Goal: Find specific page/section

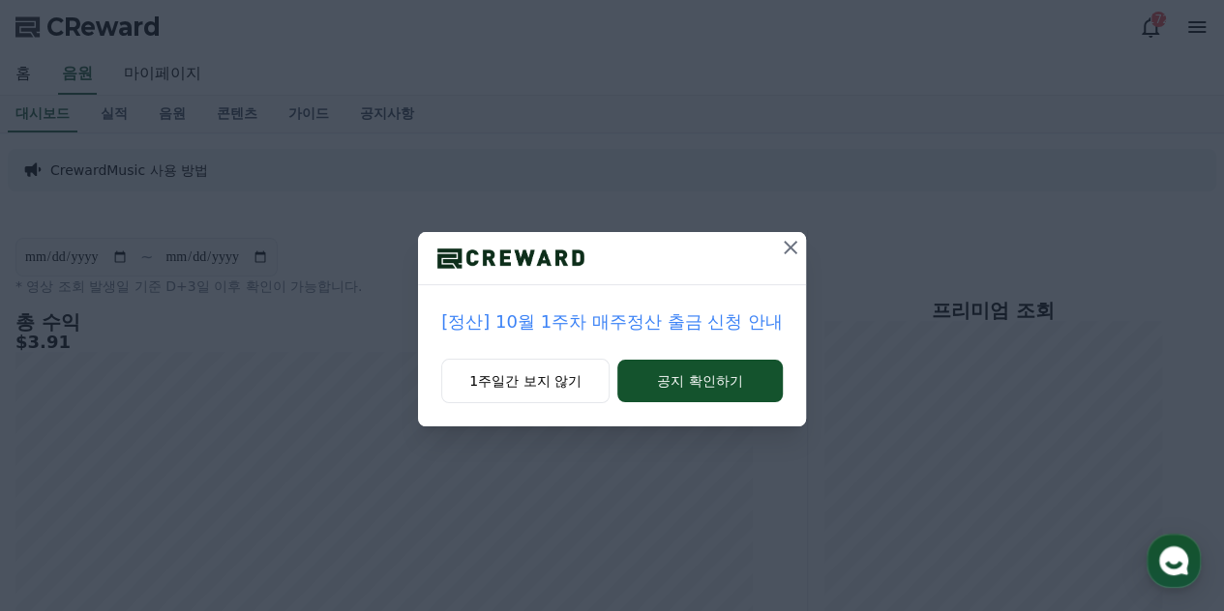
click at [788, 245] on icon at bounding box center [791, 248] width 14 height 14
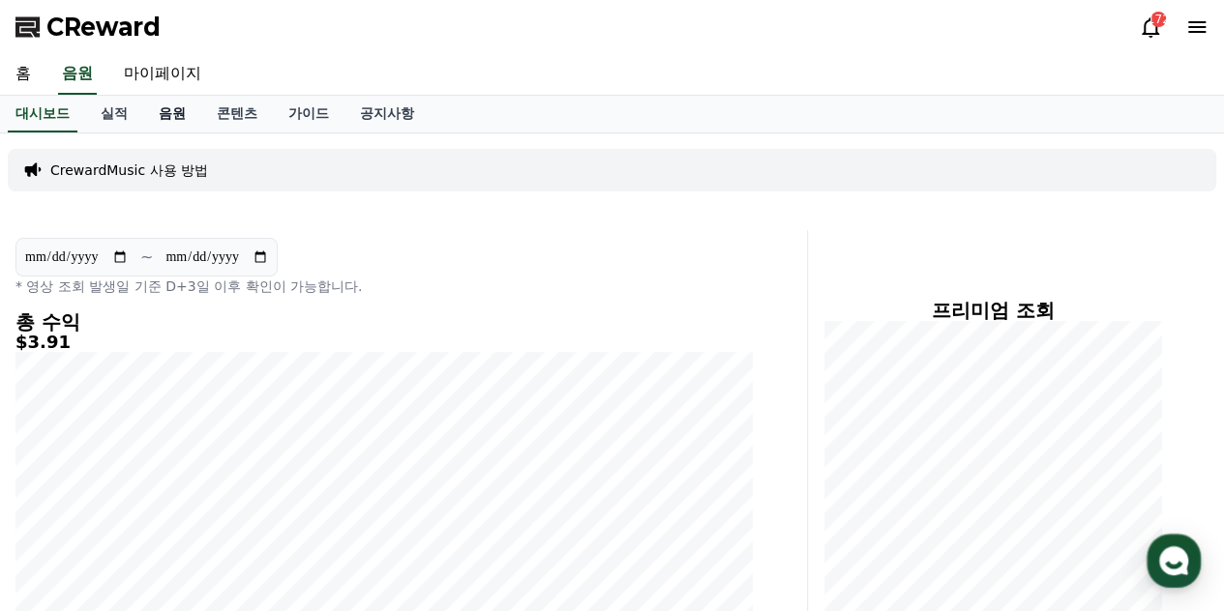
click at [176, 111] on link "음원" at bounding box center [172, 114] width 58 height 37
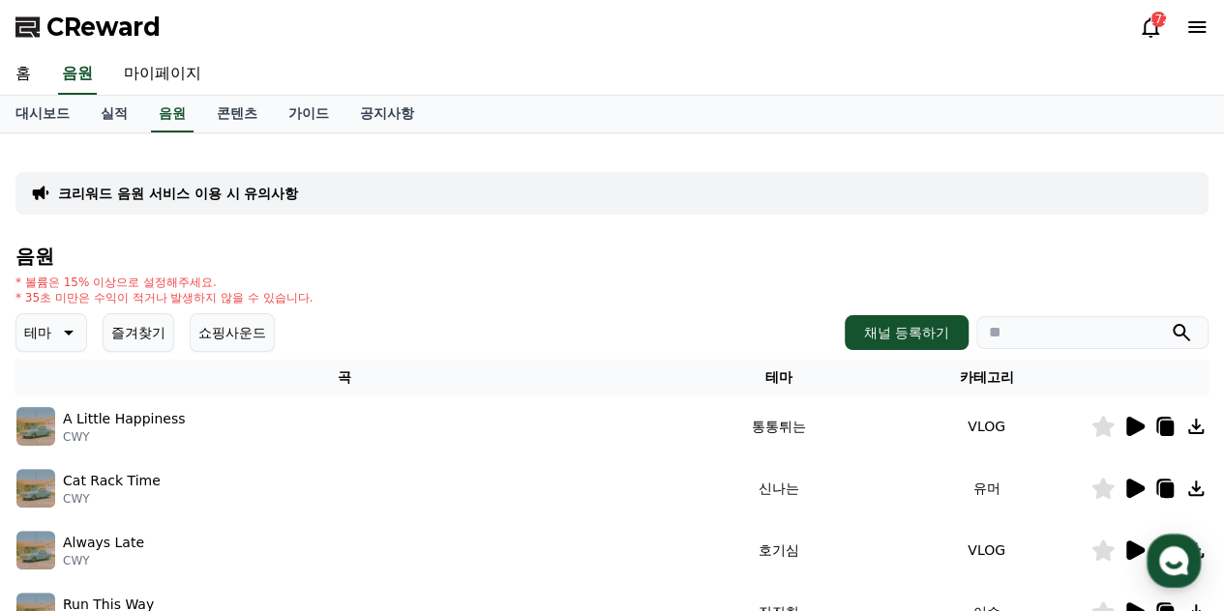
click at [145, 322] on button "즐겨찾기" at bounding box center [139, 332] width 72 height 39
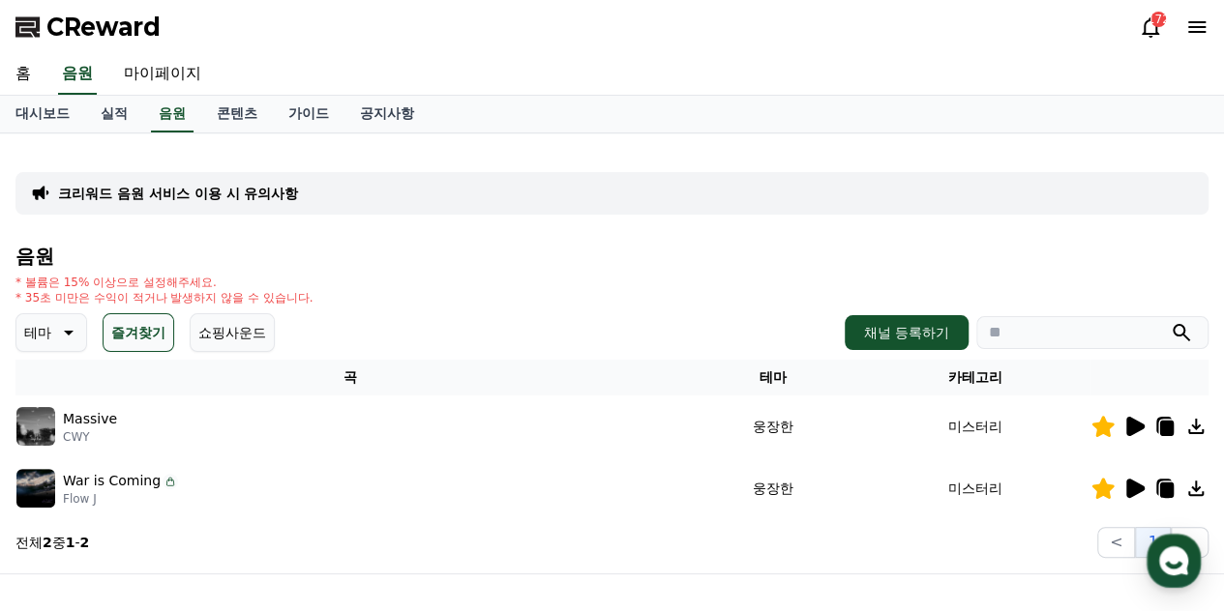
click at [71, 331] on icon at bounding box center [69, 333] width 10 height 5
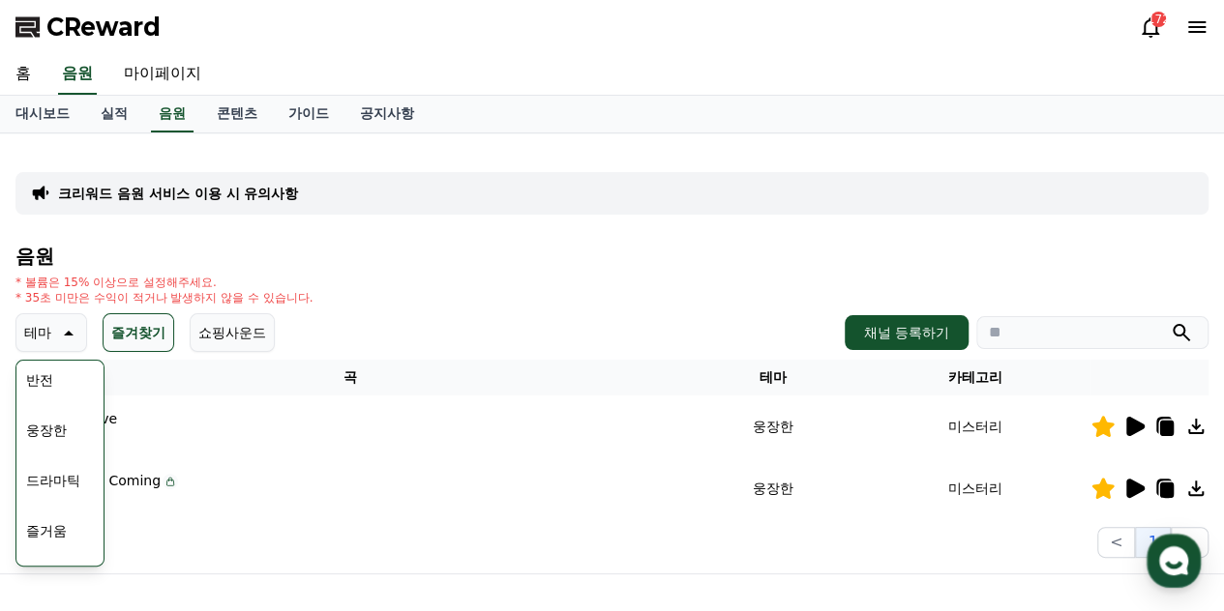
scroll to position [387, 0]
click at [56, 401] on button "웅장한" at bounding box center [46, 399] width 56 height 43
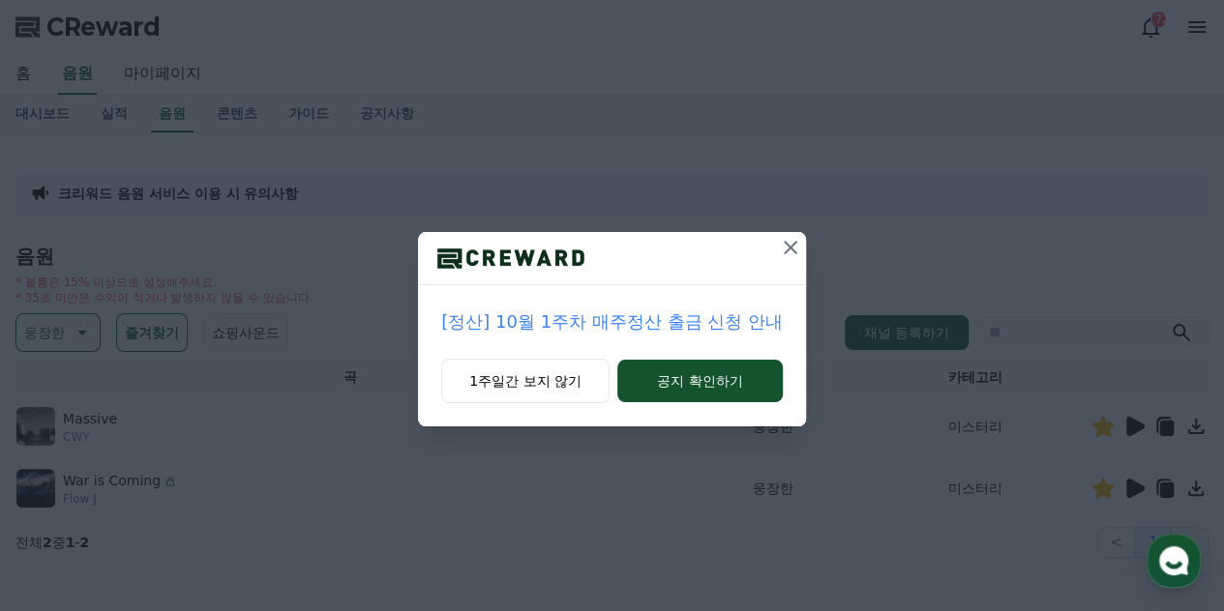
click at [796, 256] on icon at bounding box center [790, 247] width 23 height 23
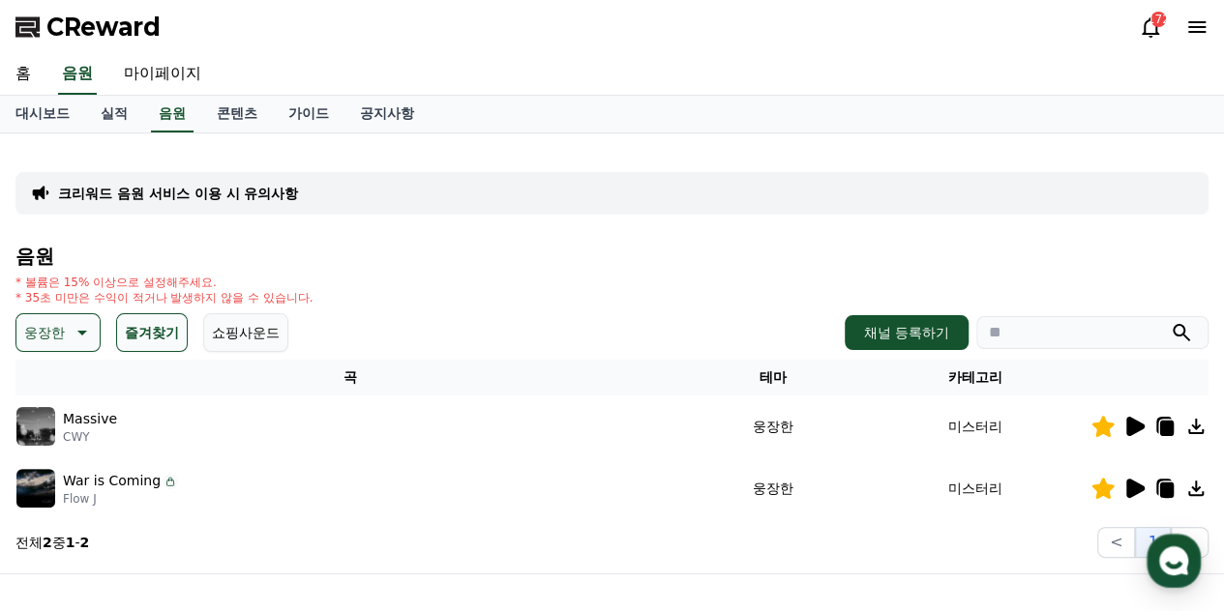
click at [1141, 431] on icon at bounding box center [1133, 426] width 23 height 23
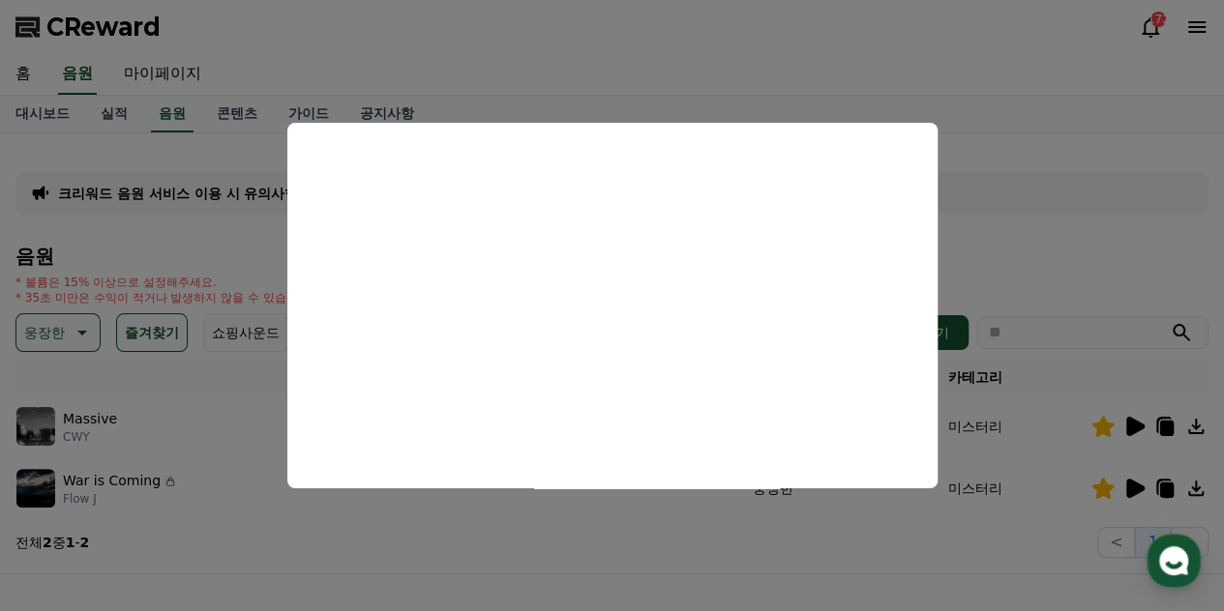
click at [1173, 429] on button "close modal" at bounding box center [612, 305] width 1224 height 611
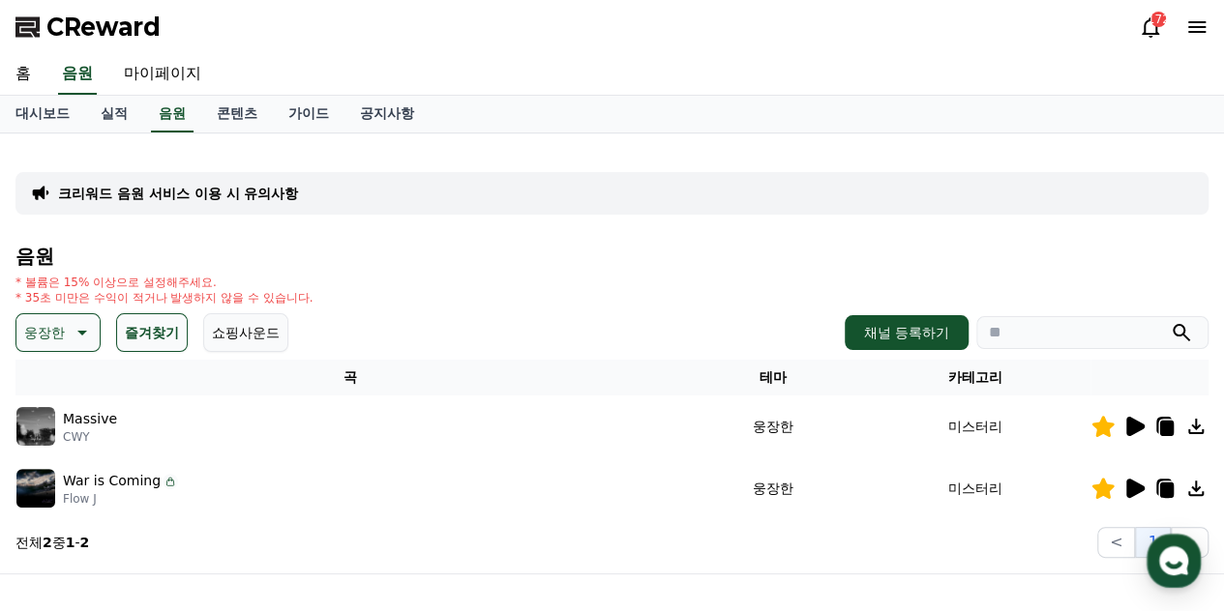
click at [1170, 429] on icon at bounding box center [1167, 428] width 14 height 15
